Goal: Information Seeking & Learning: Learn about a topic

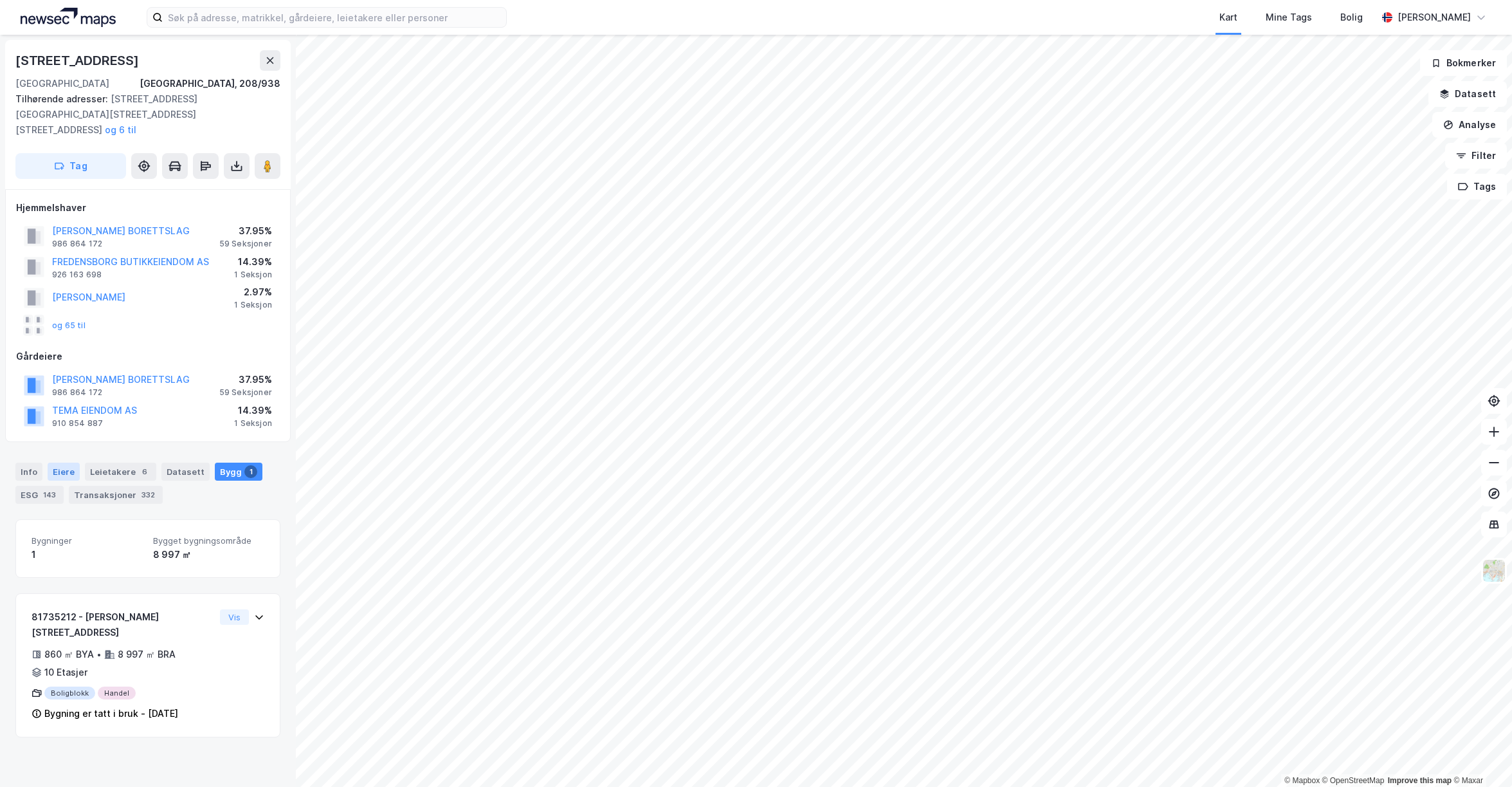
click at [66, 462] on div "Eiere" at bounding box center [63, 471] width 32 height 18
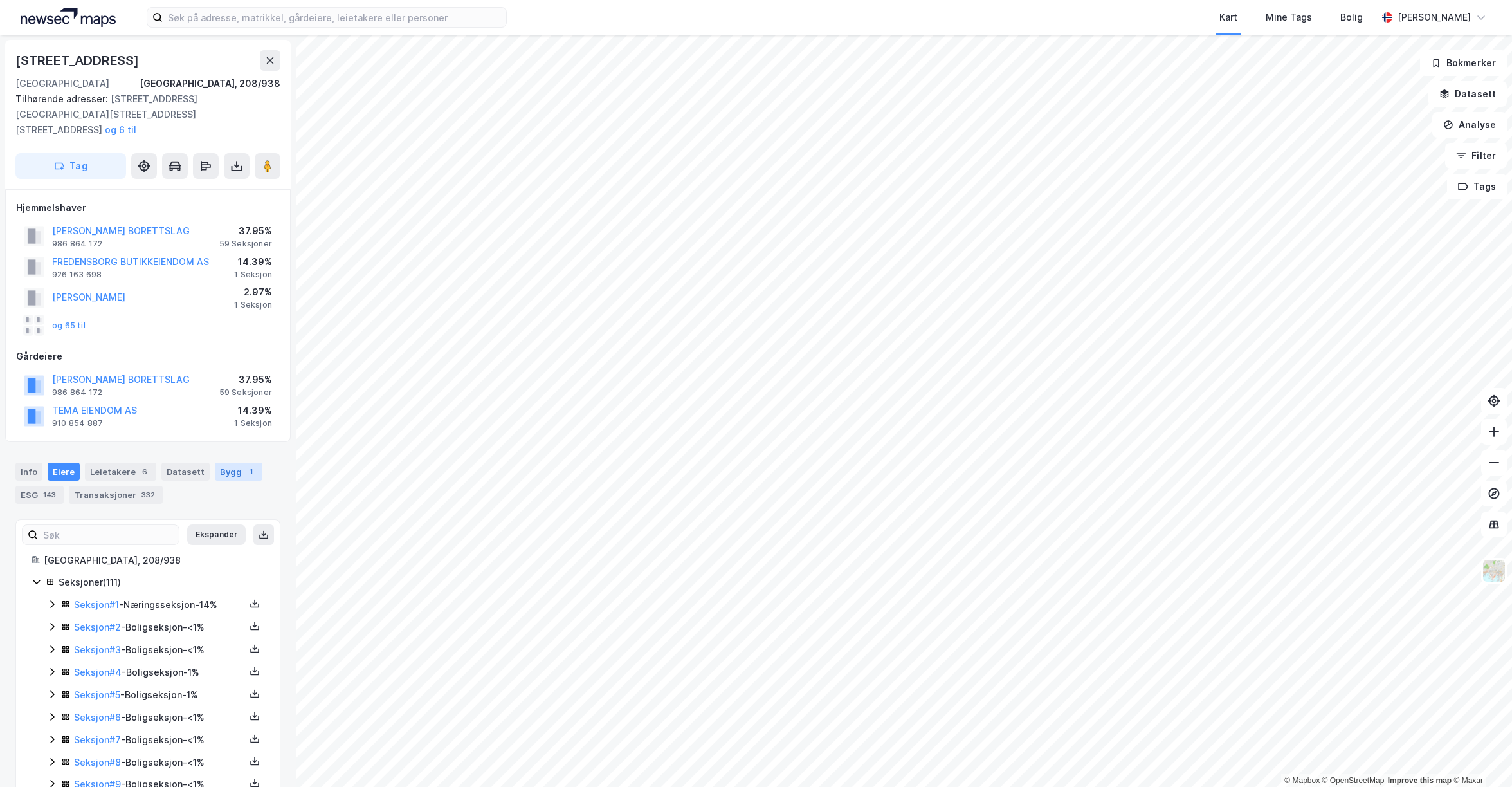
click at [223, 462] on div "Bygg 1" at bounding box center [238, 471] width 47 height 18
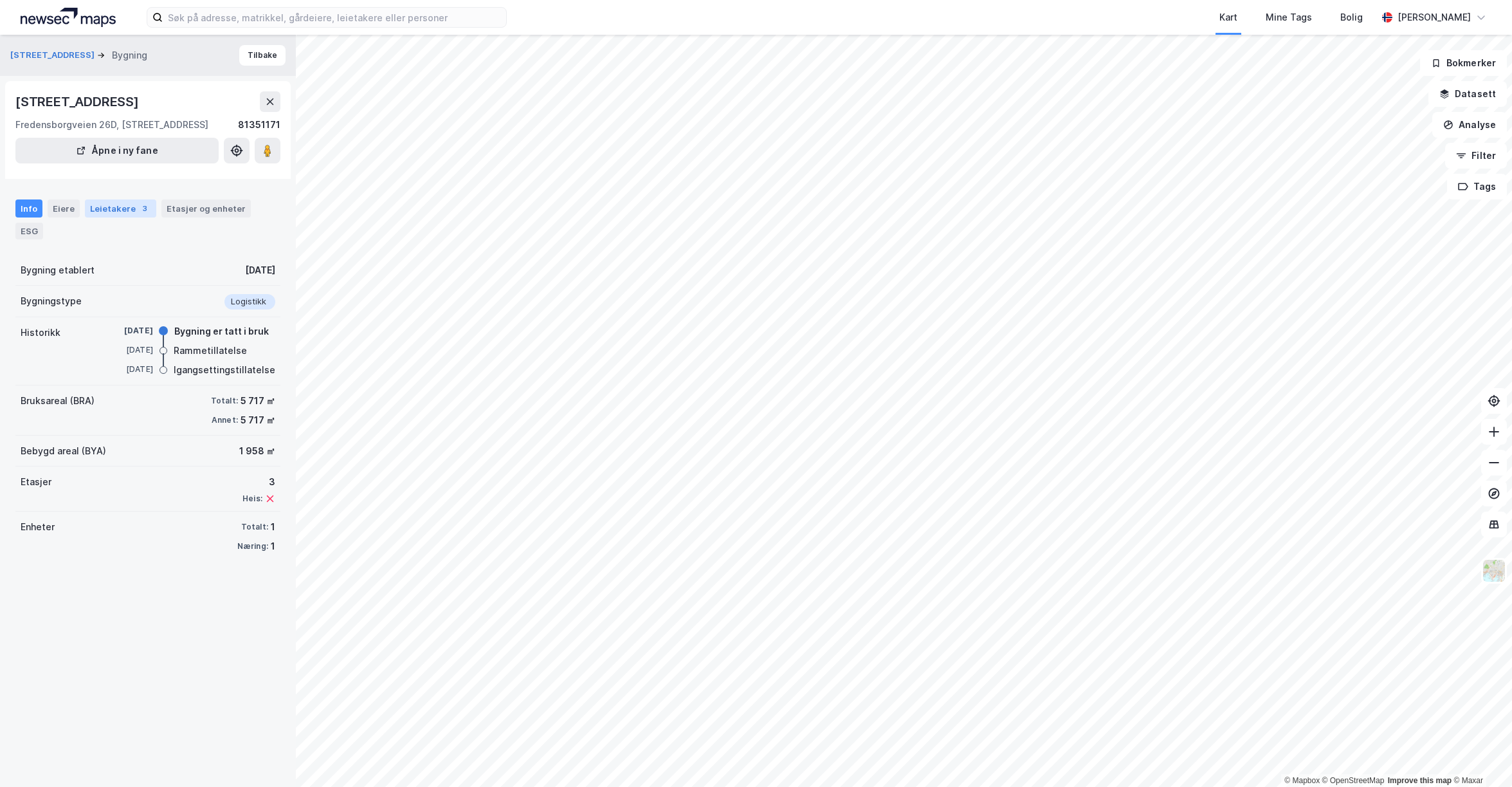
click at [130, 206] on div "Leietakere 3" at bounding box center [120, 208] width 72 height 18
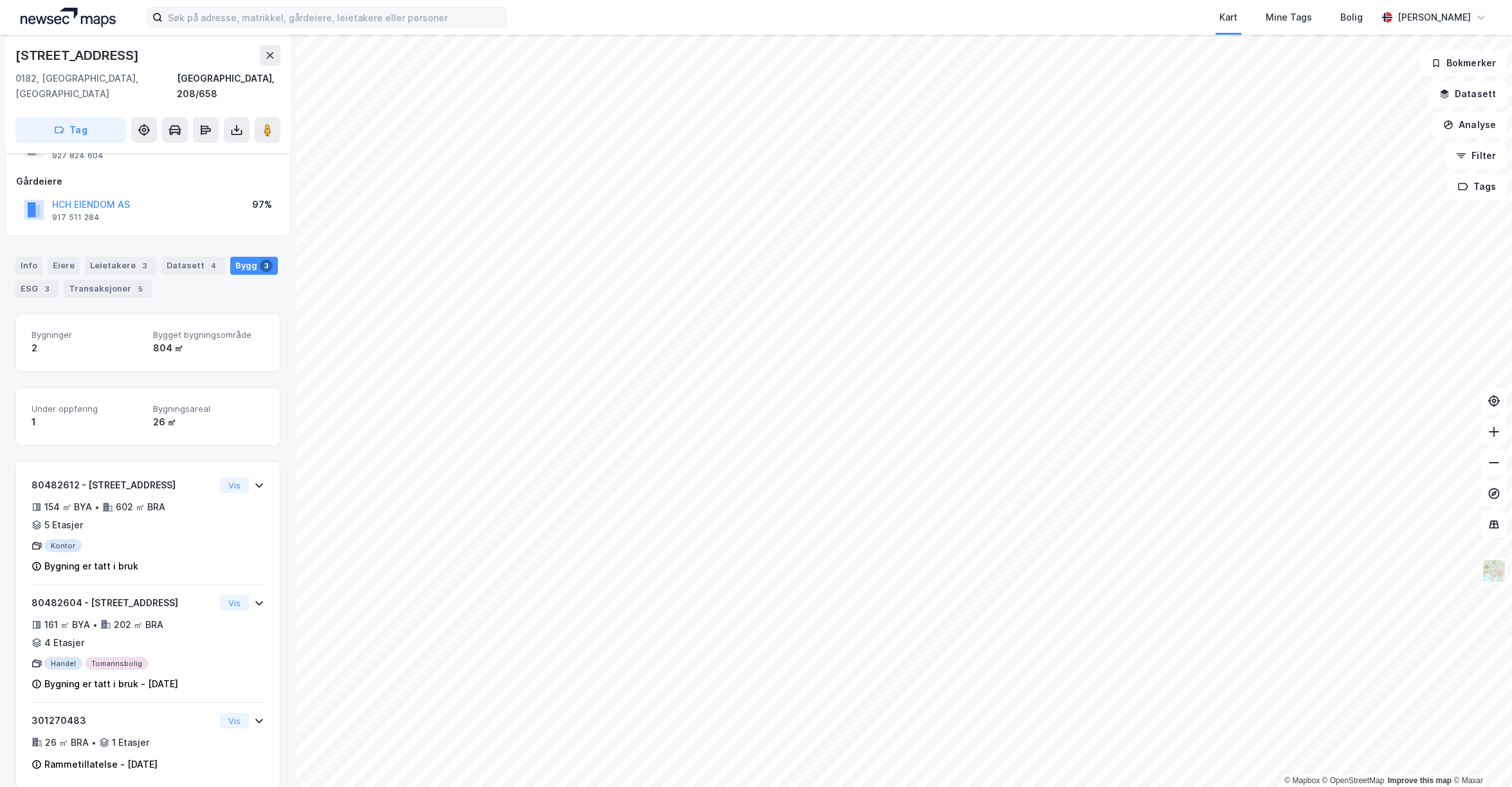
scroll to position [59, 0]
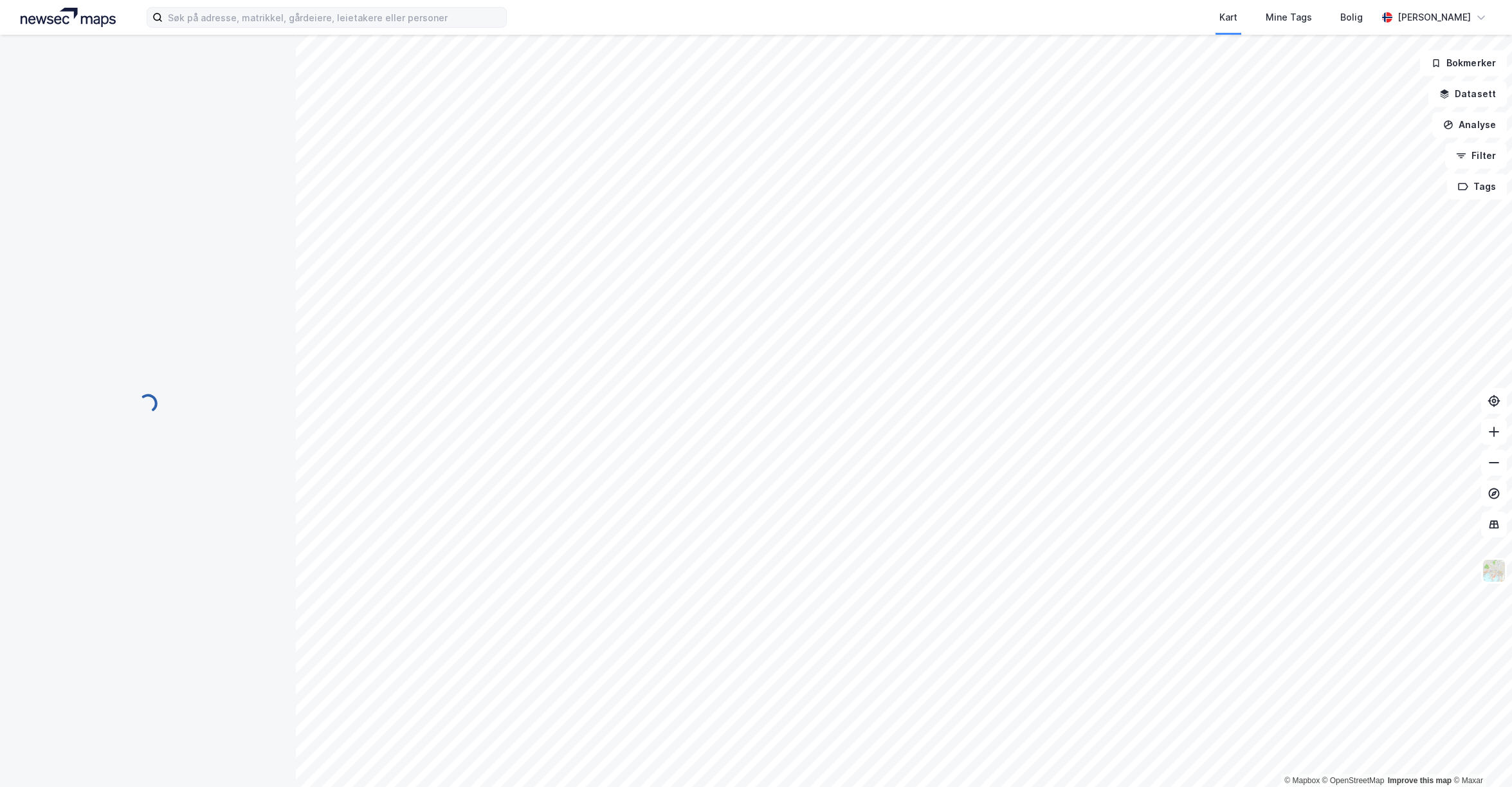
scroll to position [36, 0]
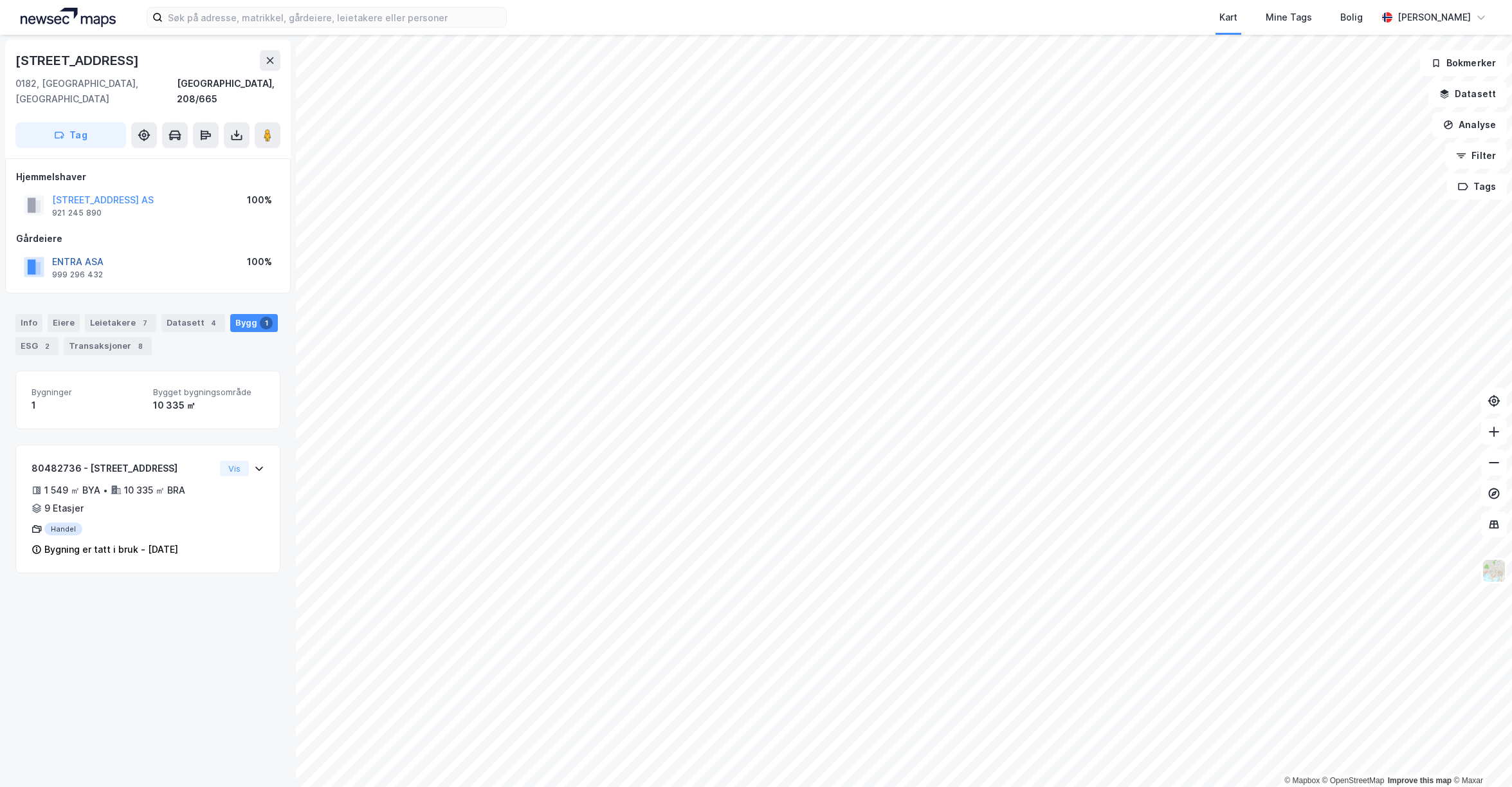
click at [0, 0] on button "ENTRA ASA" at bounding box center [0, 0] width 0 height 0
click at [263, 129] on image at bounding box center [267, 135] width 8 height 13
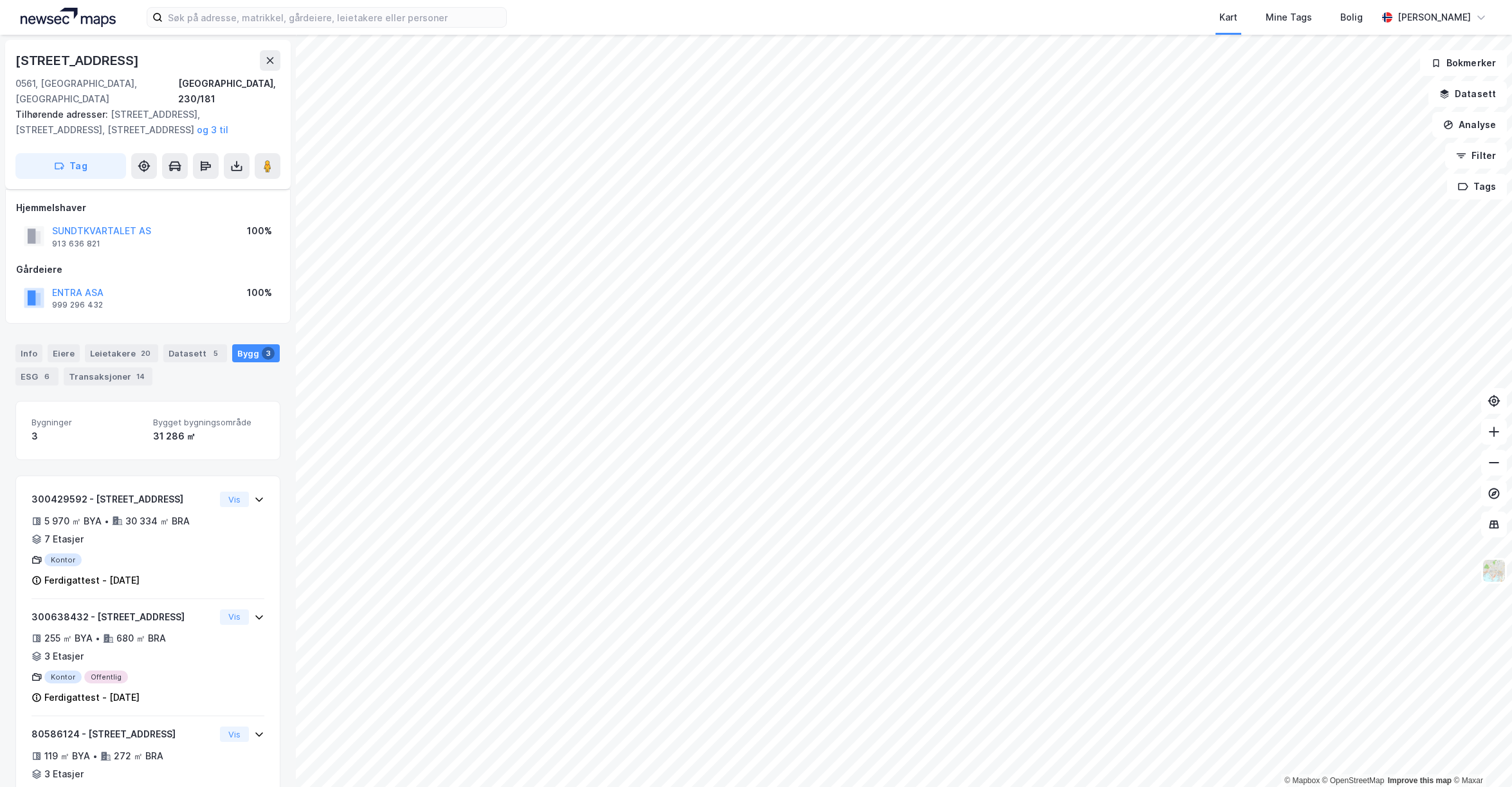
scroll to position [36, 0]
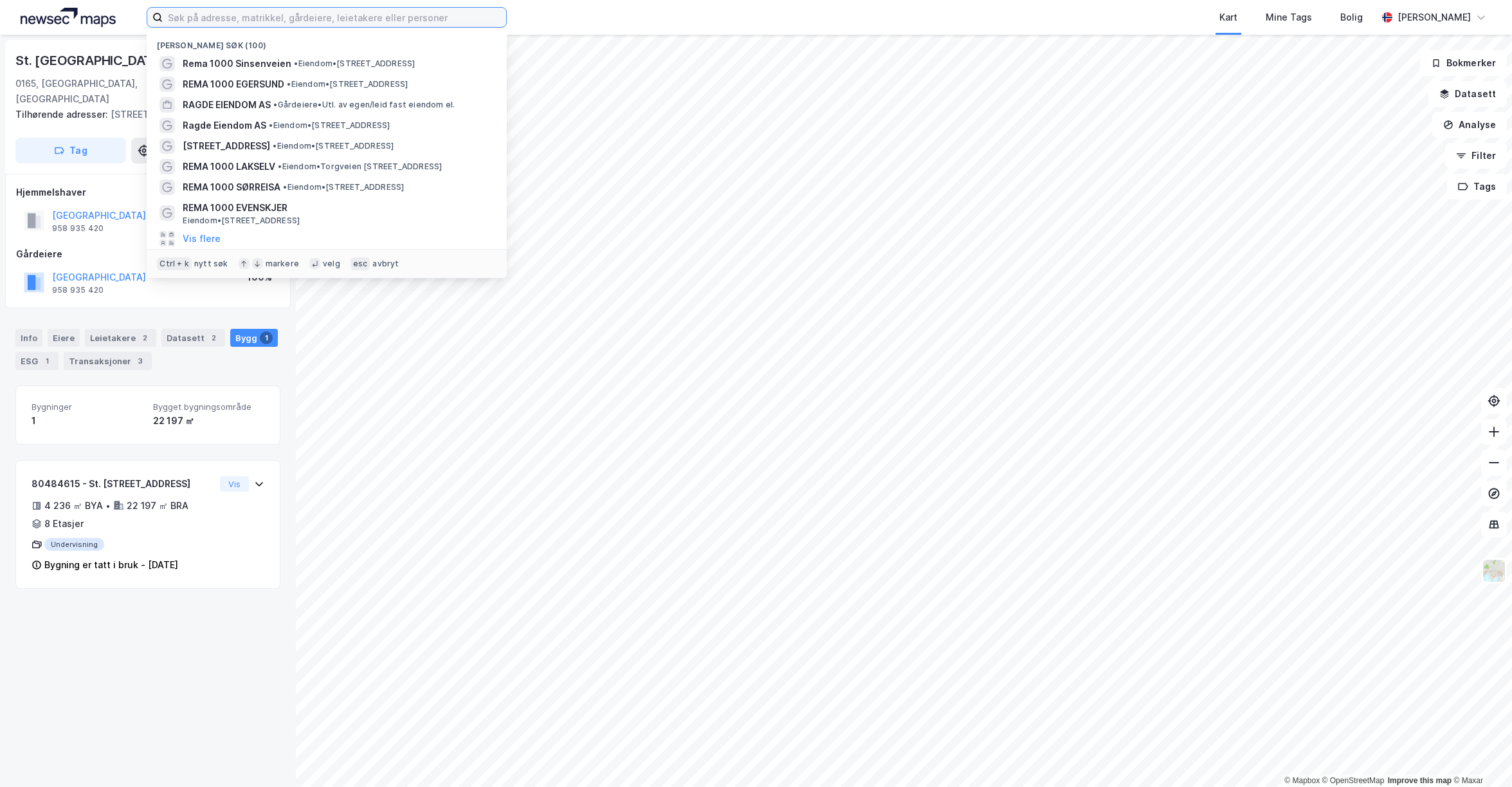
click at [324, 8] on input at bounding box center [334, 17] width 344 height 19
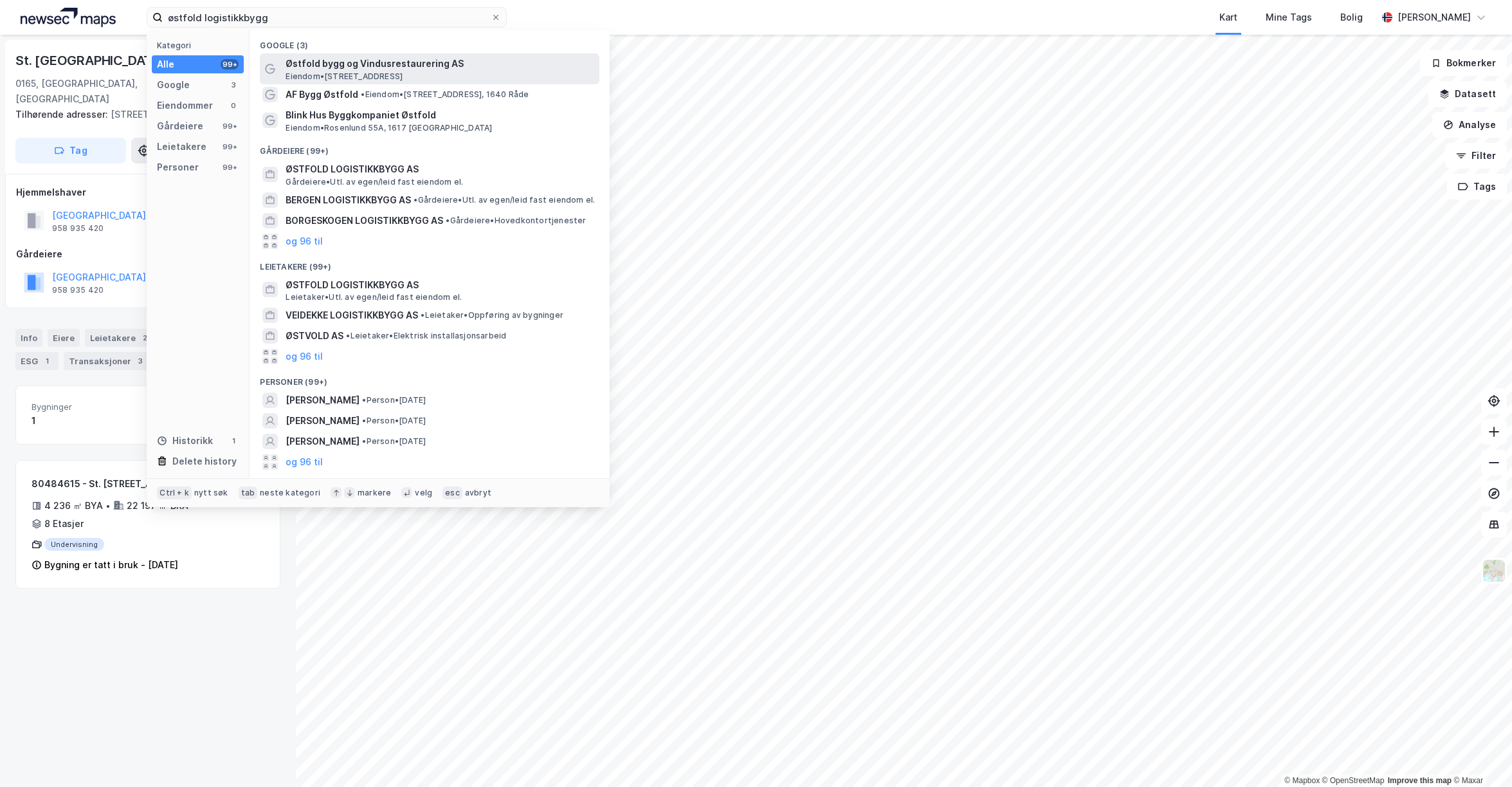
click at [341, 84] on div "Østfold bygg og Vindusrestaurering AS Eiendom • Sølands vei 10, 1617 Fredrikstad" at bounding box center [429, 69] width 339 height 31
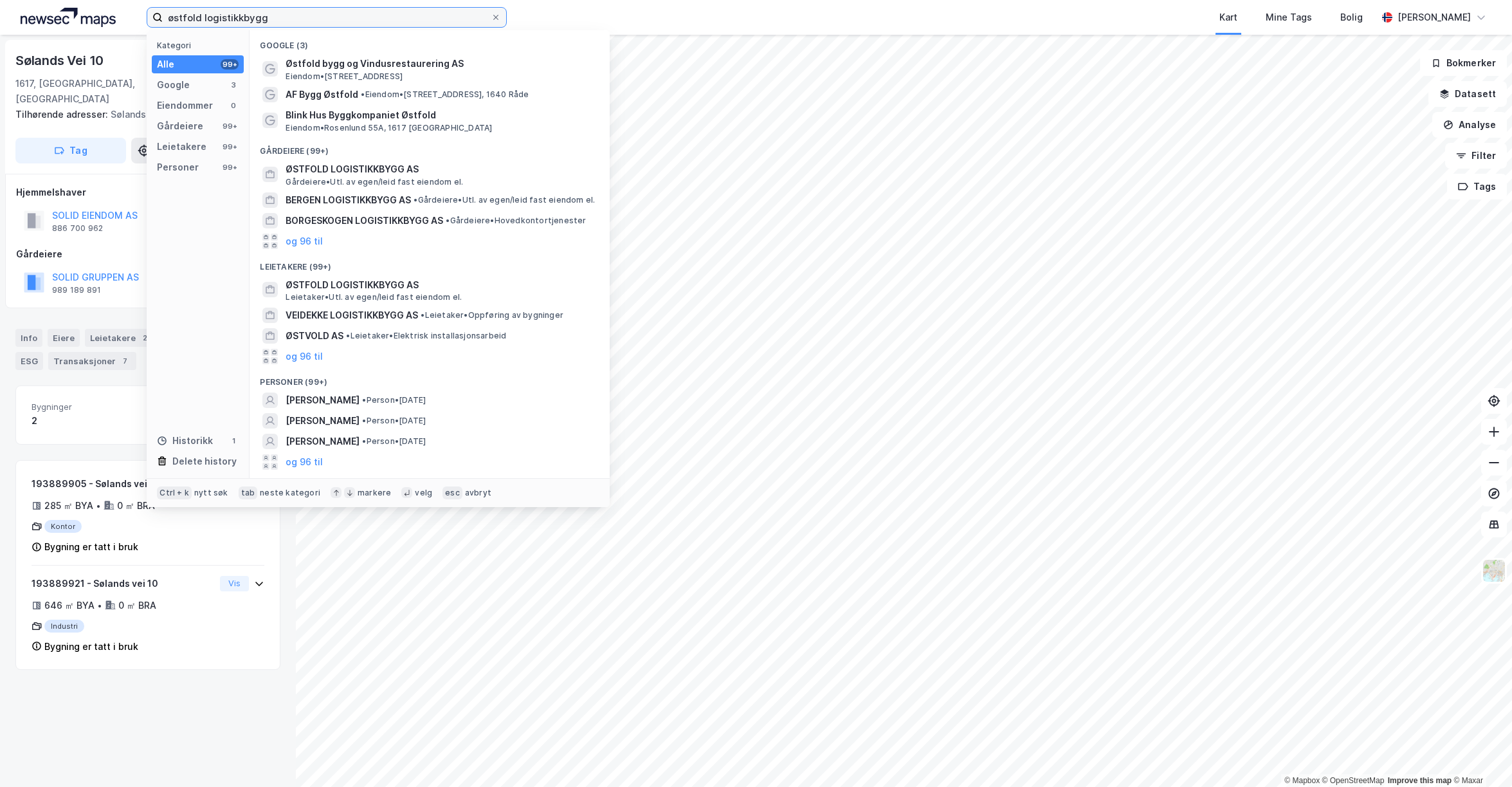
click at [316, 24] on input "østfold logistikkbygg" at bounding box center [326, 17] width 328 height 19
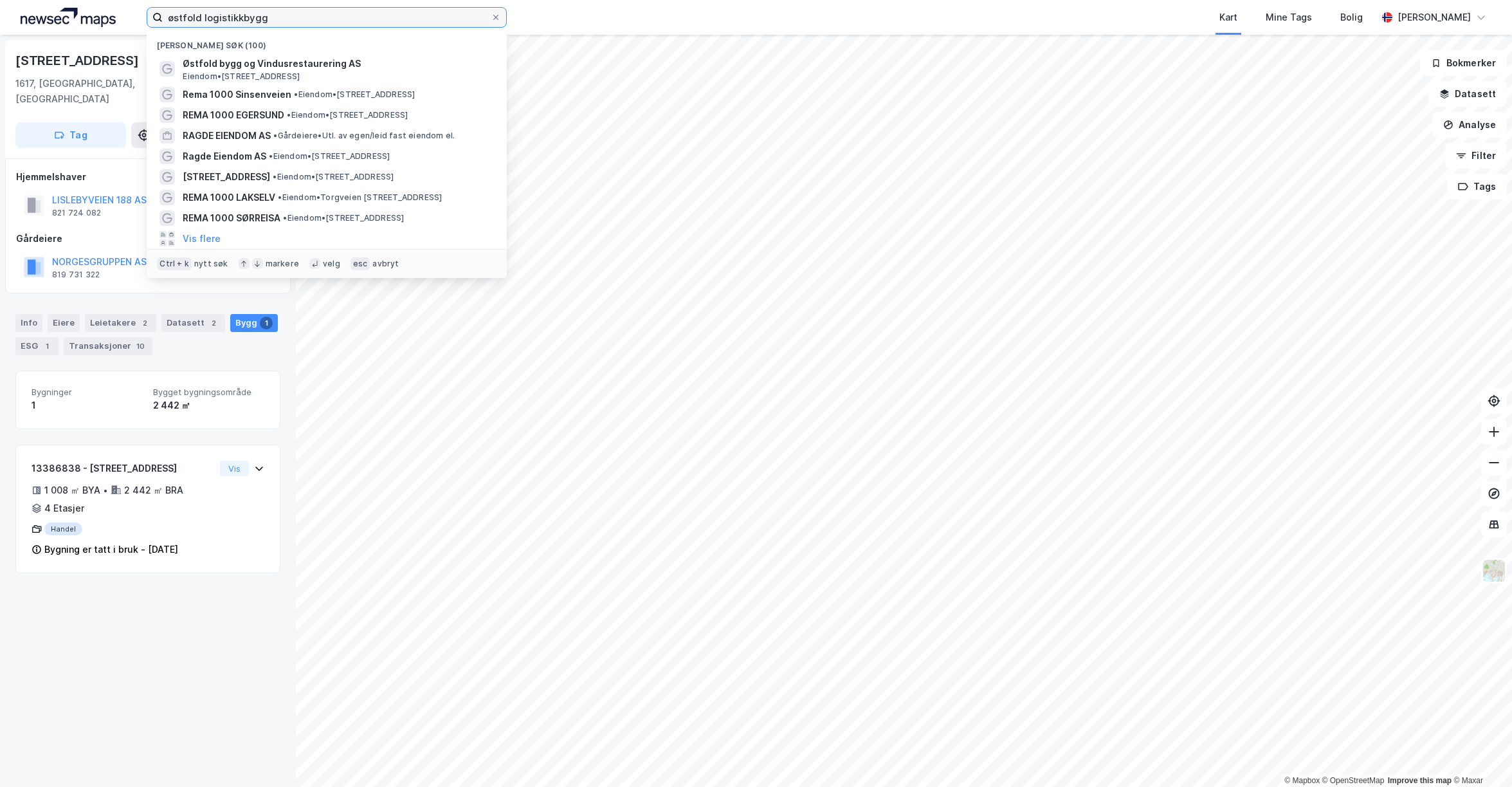
click at [301, 19] on input "østfold logistikkbygg" at bounding box center [326, 17] width 328 height 19
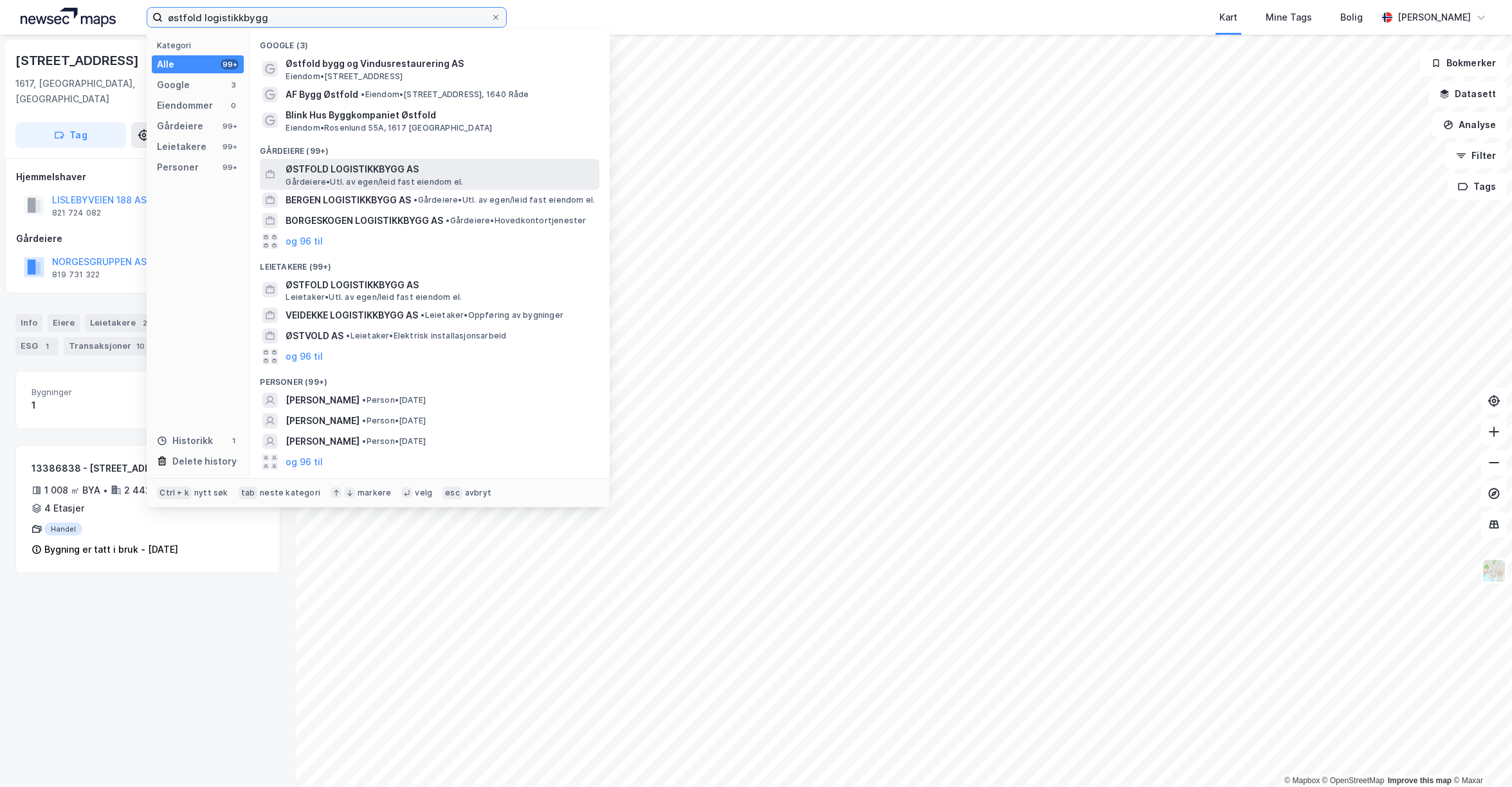
type input "østfold logistikkbygg"
click at [528, 175] on span "ØSTFOLD LOGISTIKKBYGG AS" at bounding box center [440, 169] width 308 height 16
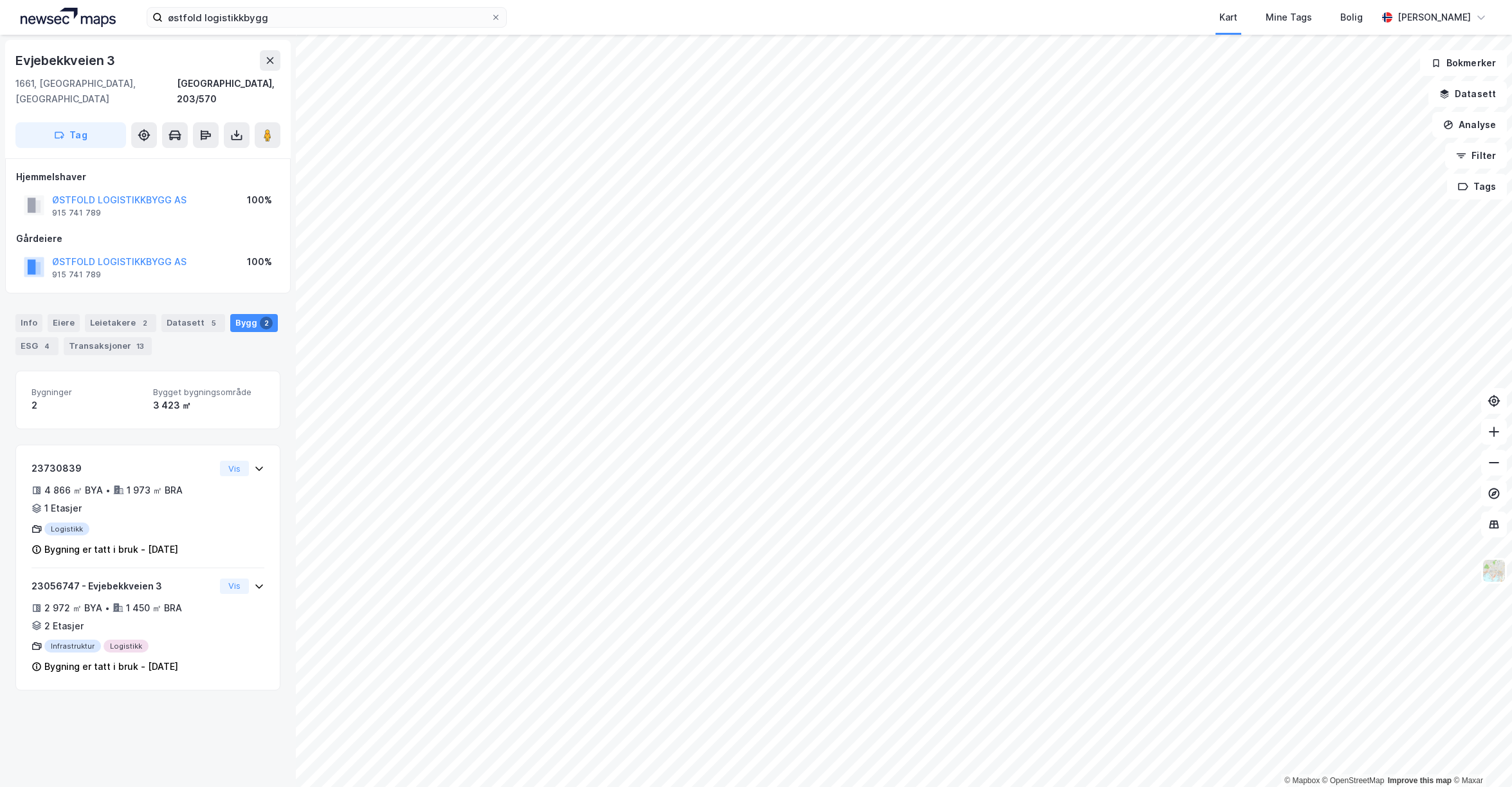
click at [99, 61] on div "Evjebekkveien 3" at bounding box center [66, 60] width 102 height 21
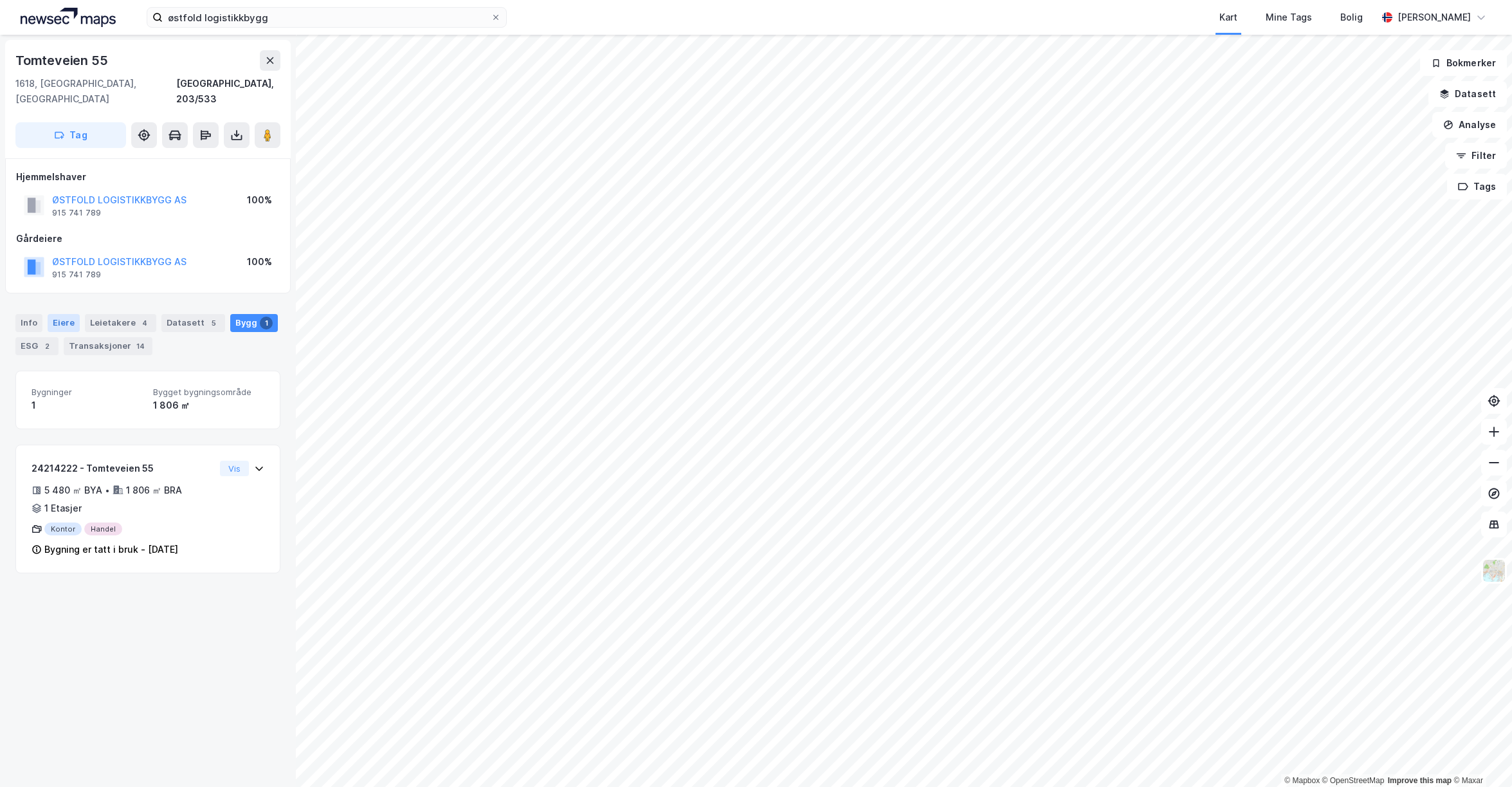
click at [73, 314] on div "Eiere" at bounding box center [63, 322] width 32 height 18
